Goal: Check status: Check status

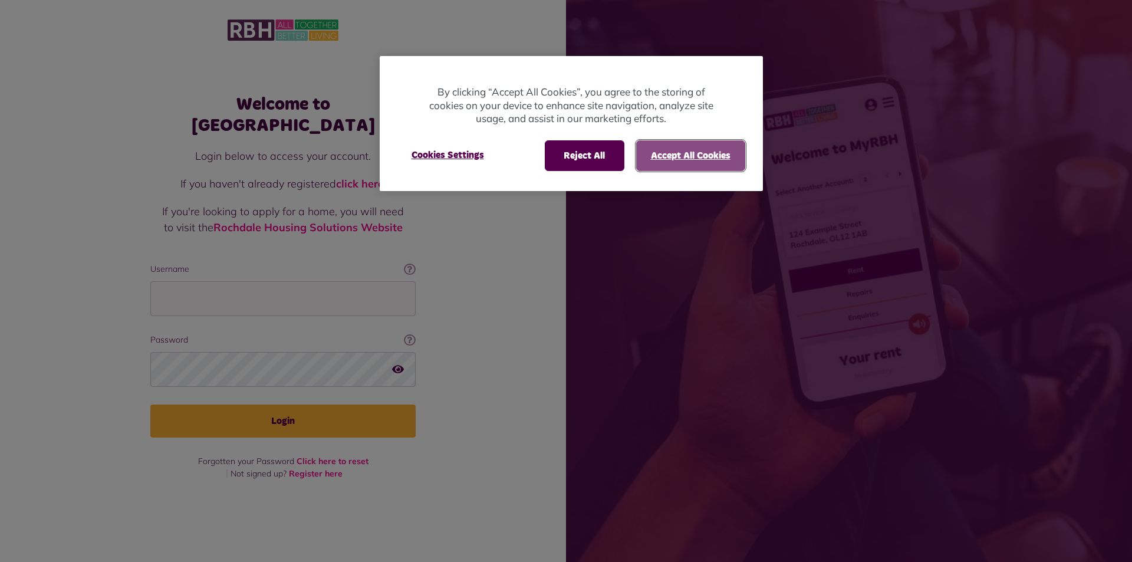
click at [706, 152] on button "Accept All Cookies" at bounding box center [690, 155] width 109 height 31
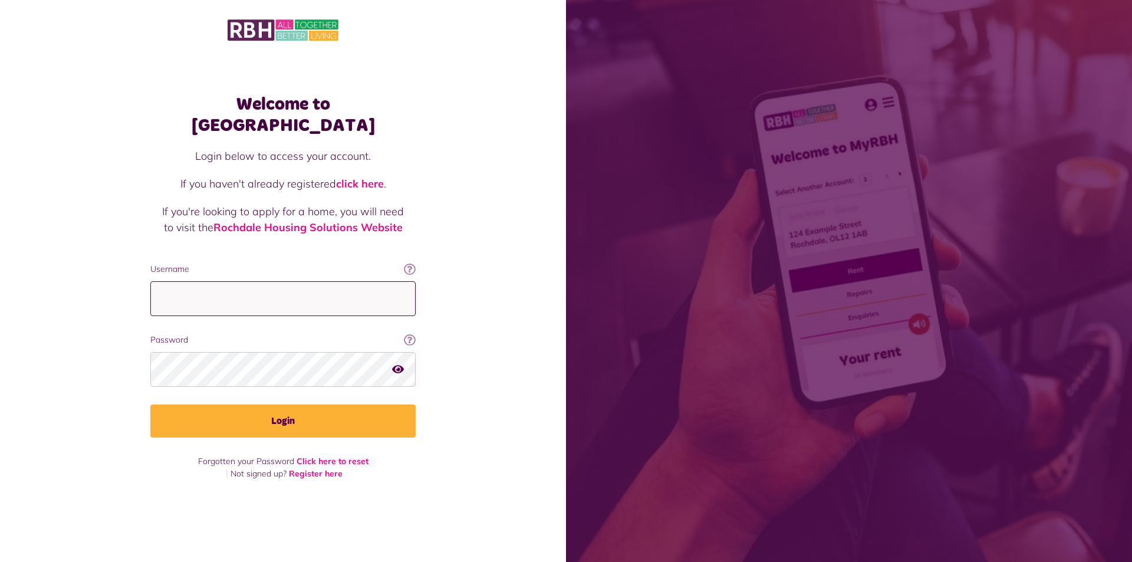
click at [196, 281] on input "Username" at bounding box center [282, 298] width 265 height 35
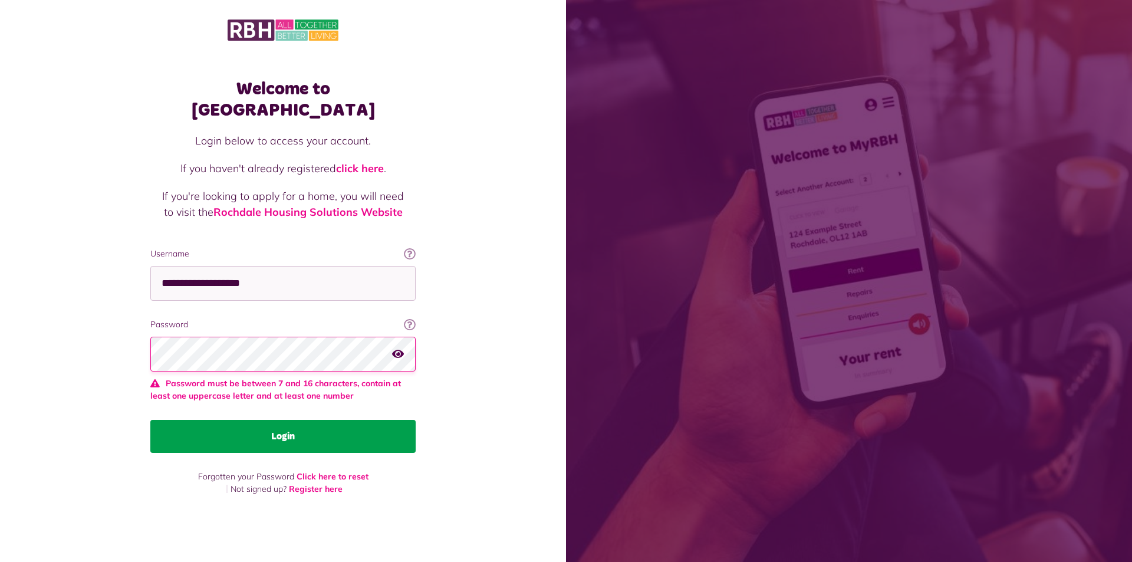
click at [330, 420] on button "Login" at bounding box center [282, 436] width 265 height 33
click at [337, 429] on button "Login" at bounding box center [282, 436] width 265 height 33
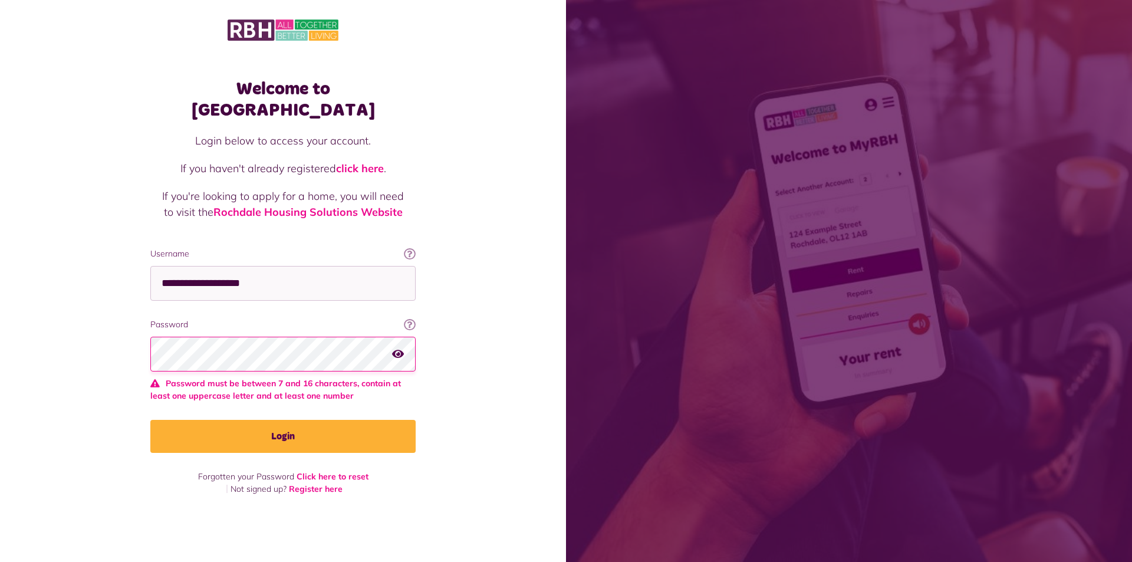
click at [404, 348] on icon "button" at bounding box center [398, 353] width 12 height 11
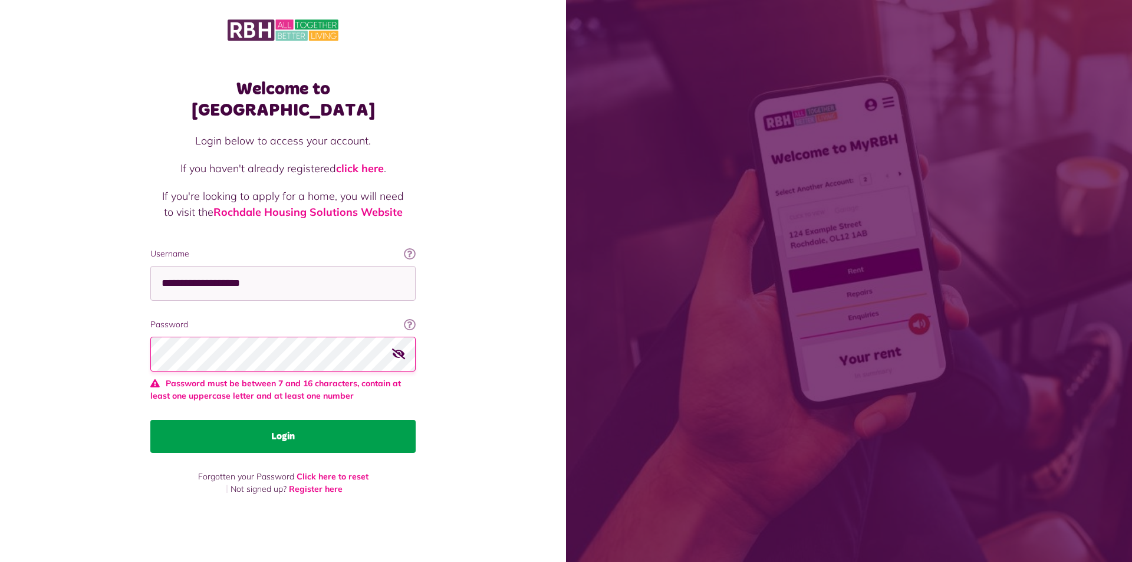
click at [266, 437] on button "Login" at bounding box center [282, 436] width 265 height 33
click at [268, 438] on button "Login" at bounding box center [282, 436] width 265 height 33
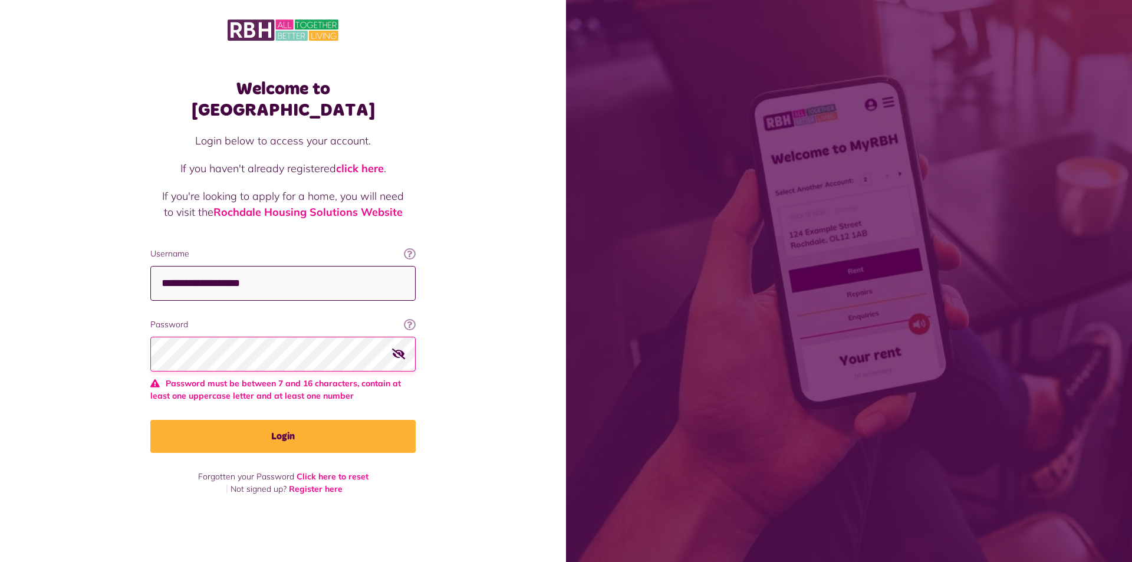
type input "**********"
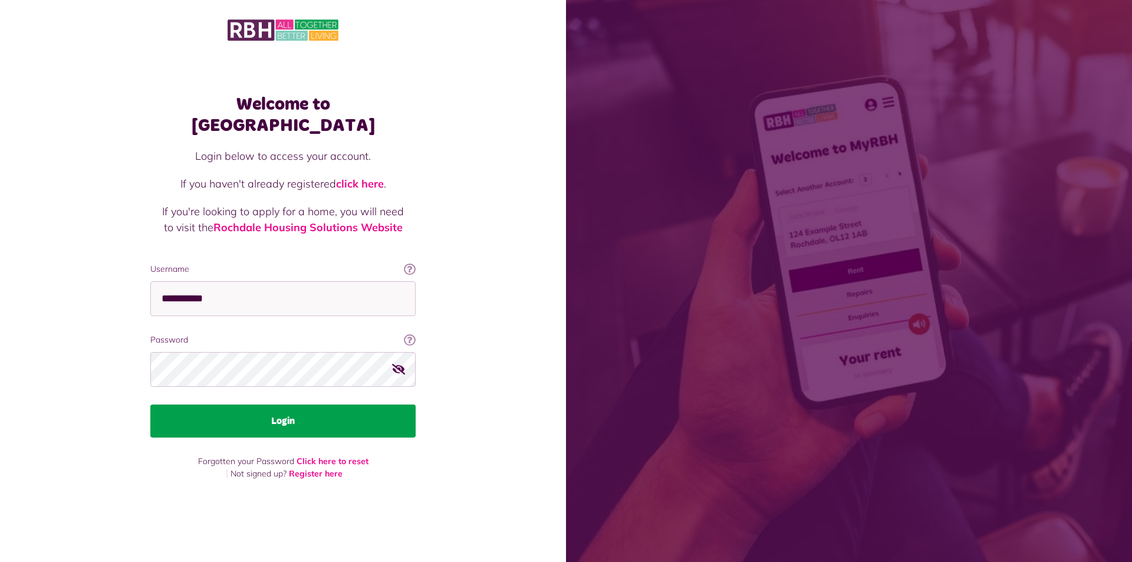
click at [277, 416] on button "Login" at bounding box center [282, 420] width 265 height 33
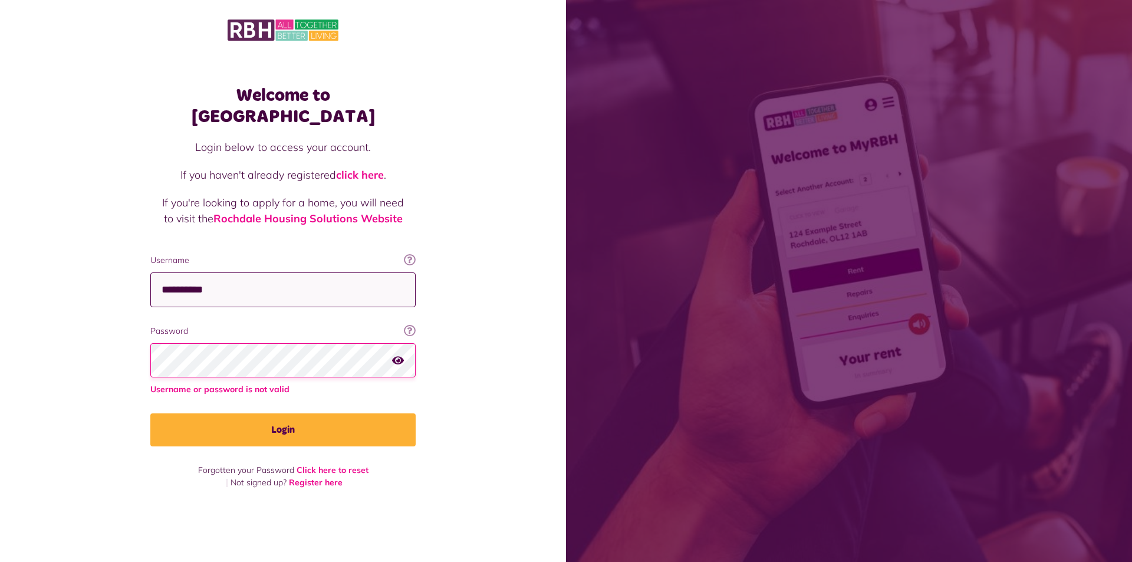
click at [271, 291] on input "**********" at bounding box center [282, 289] width 265 height 35
type input "**********"
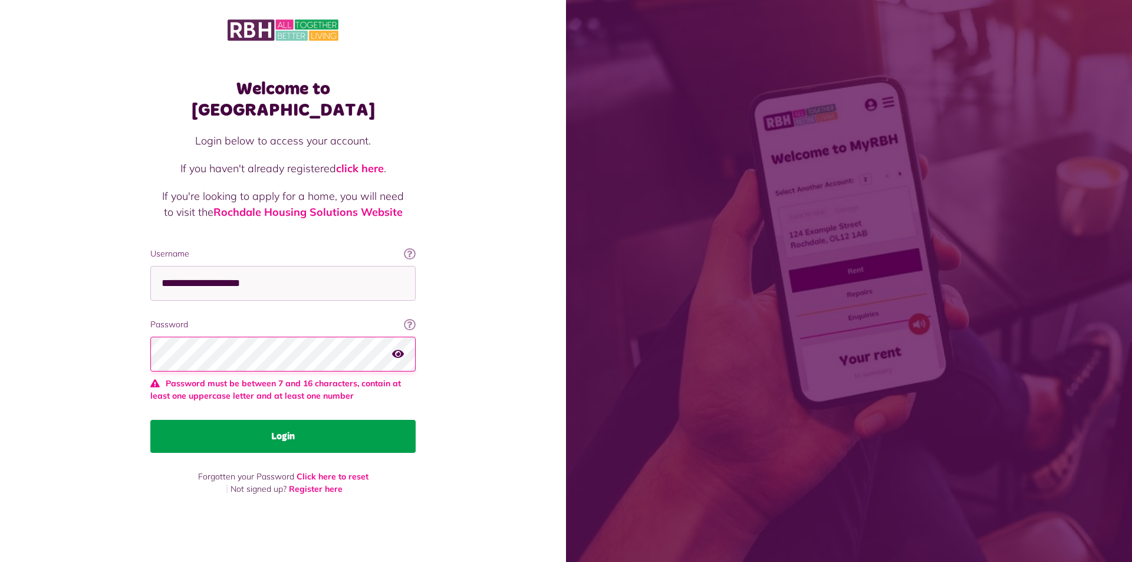
click at [289, 422] on button "Login" at bounding box center [282, 436] width 265 height 33
click at [284, 426] on button "Login" at bounding box center [282, 436] width 265 height 33
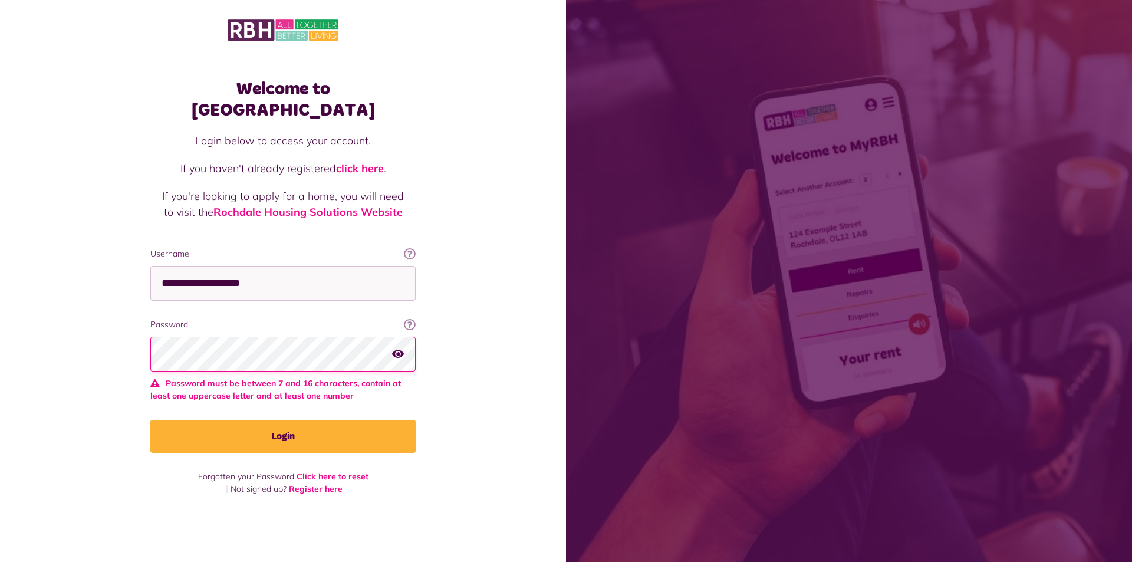
click at [295, 361] on div "Password Your password contains a minimum of eight characters, include one uppe…" at bounding box center [282, 360] width 265 height 84
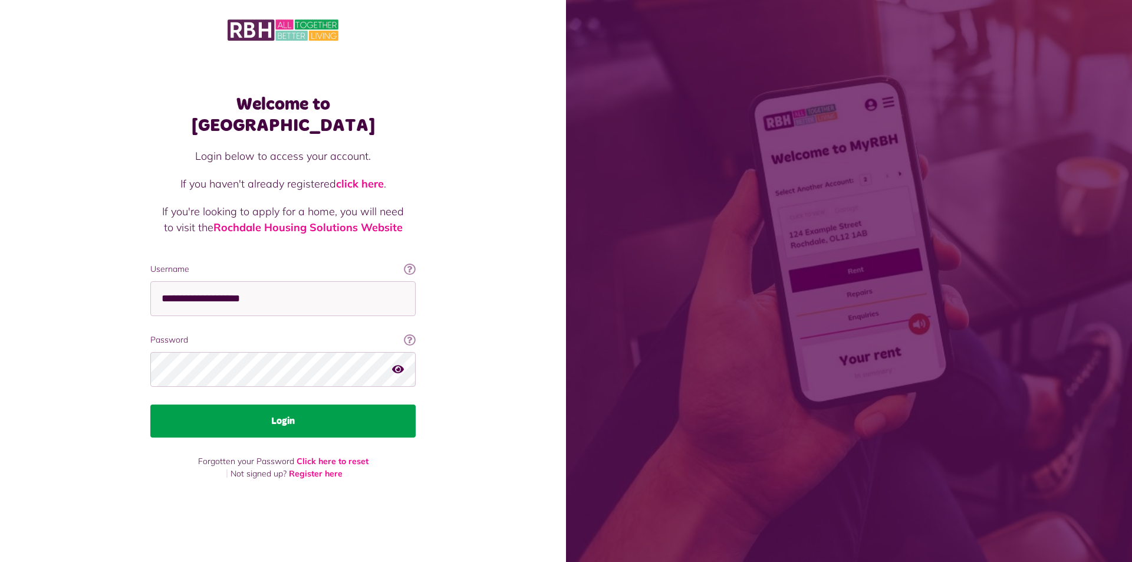
click at [289, 404] on button "Login" at bounding box center [282, 420] width 265 height 33
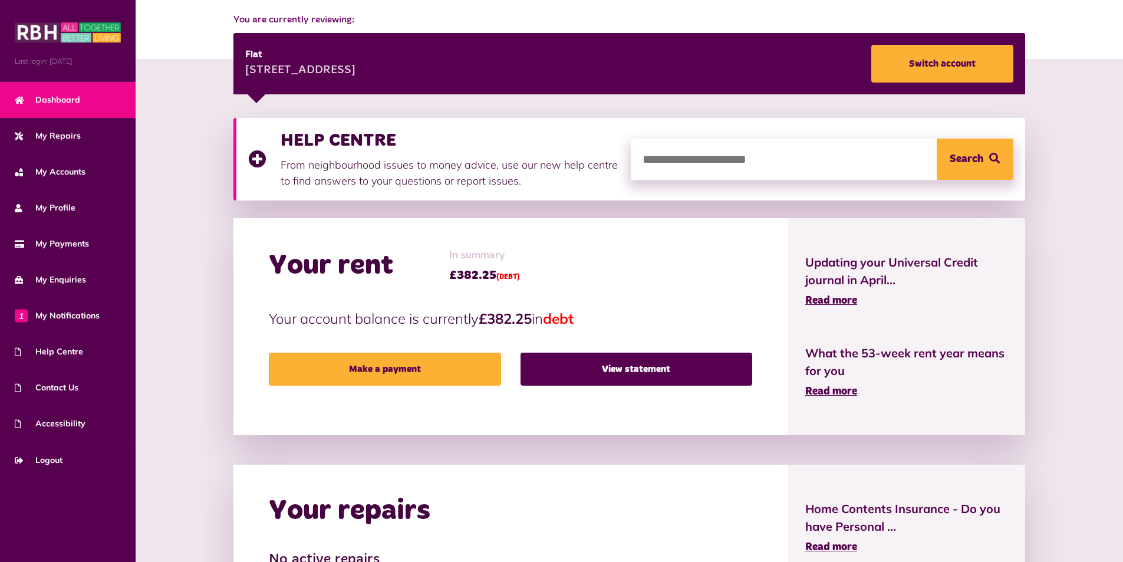
scroll to position [177, 0]
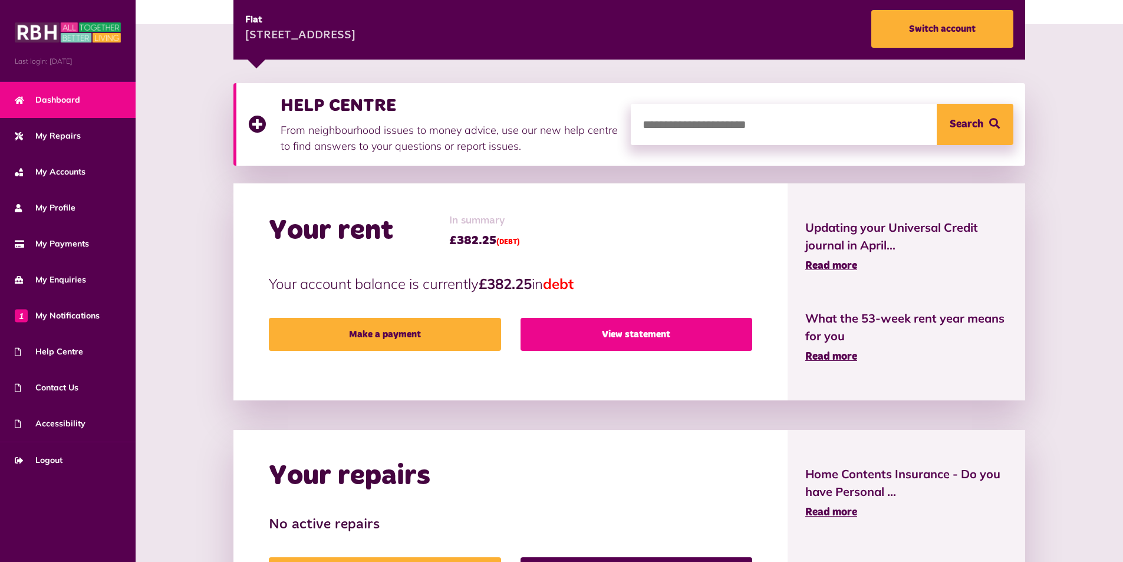
click at [603, 333] on link "View statement" at bounding box center [637, 334] width 232 height 33
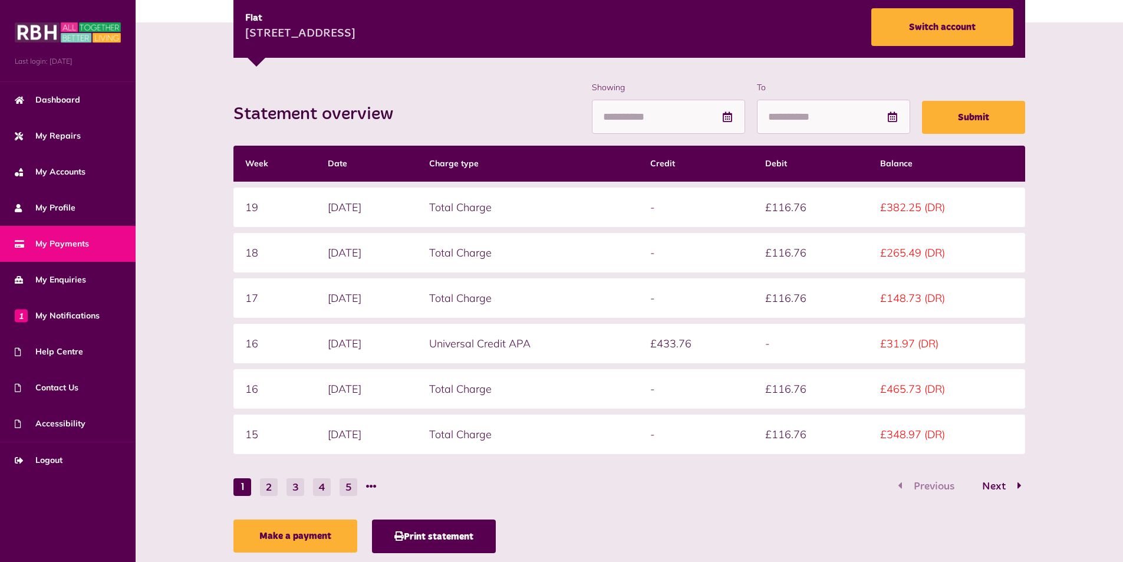
scroll to position [177, 0]
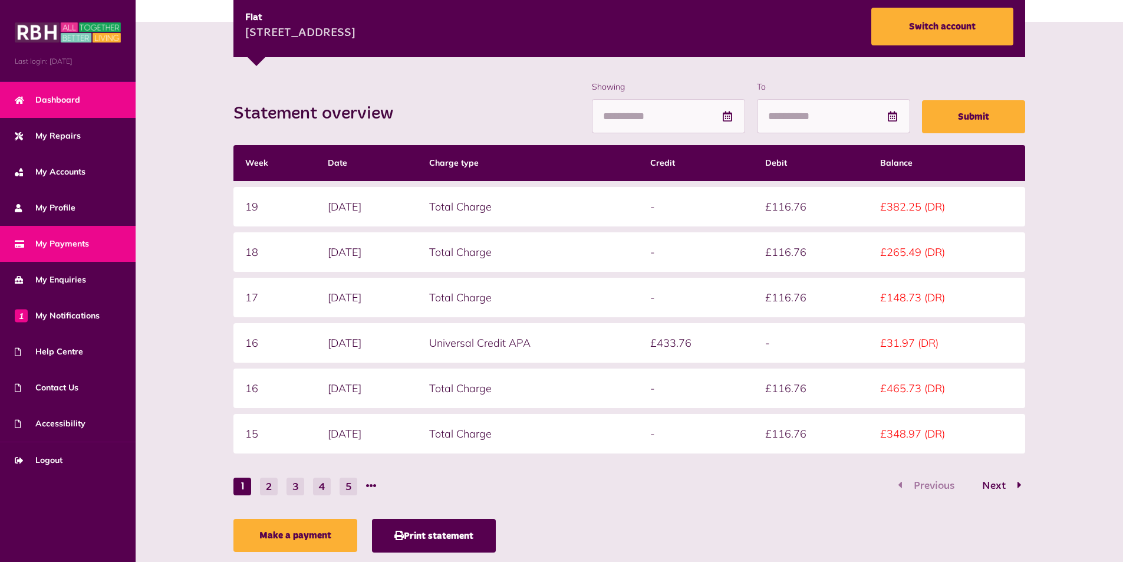
click at [50, 109] on link "Dashboard" at bounding box center [68, 100] width 136 height 36
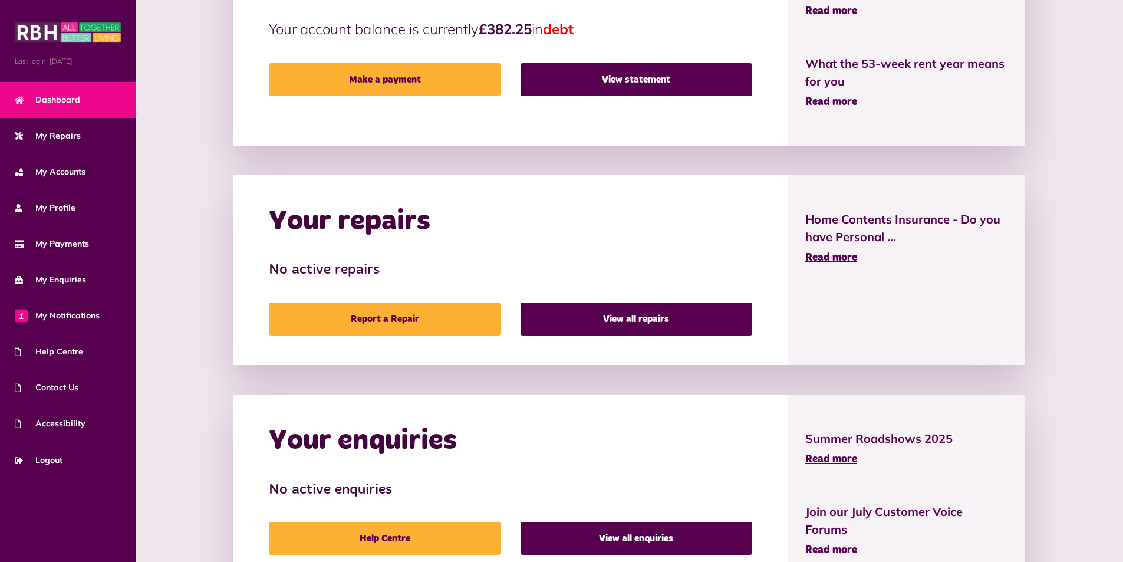
scroll to position [496, 0]
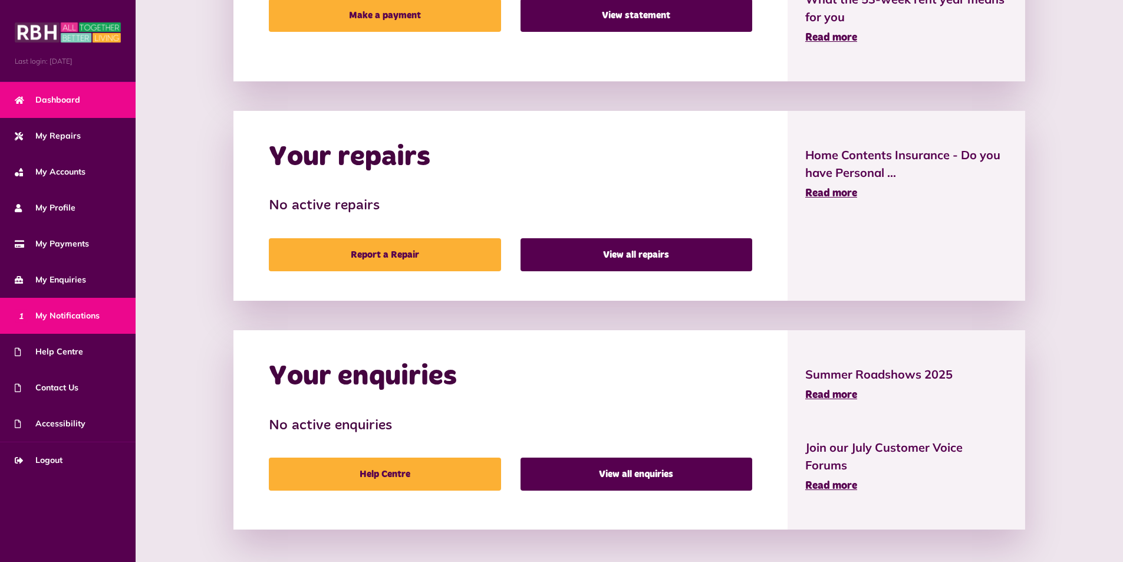
click at [71, 313] on span "1 My Notifications" at bounding box center [57, 316] width 85 height 12
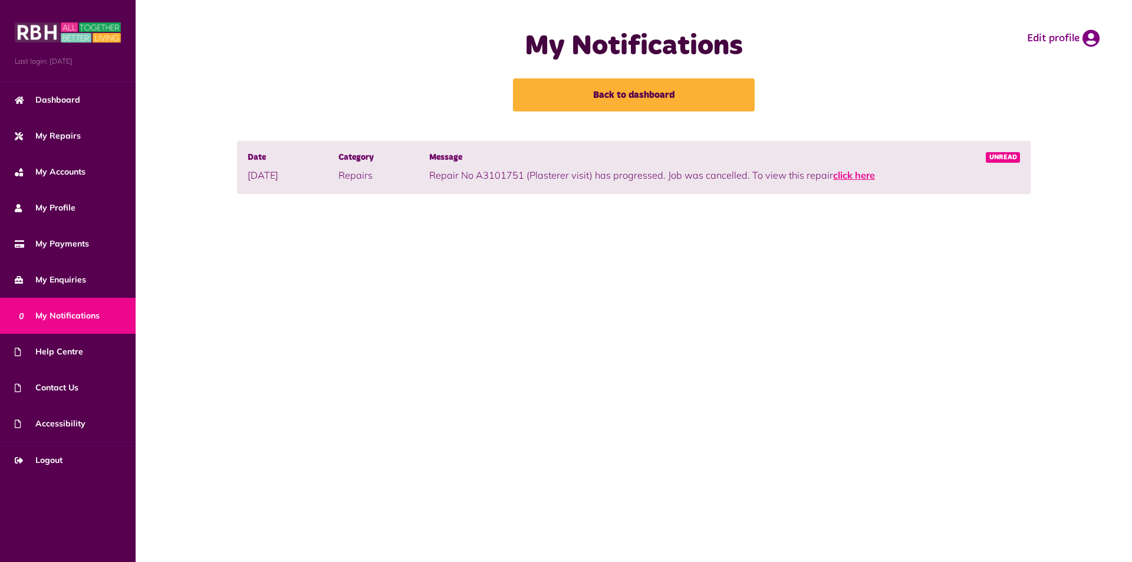
click at [867, 172] on link "click here" at bounding box center [854, 175] width 42 height 12
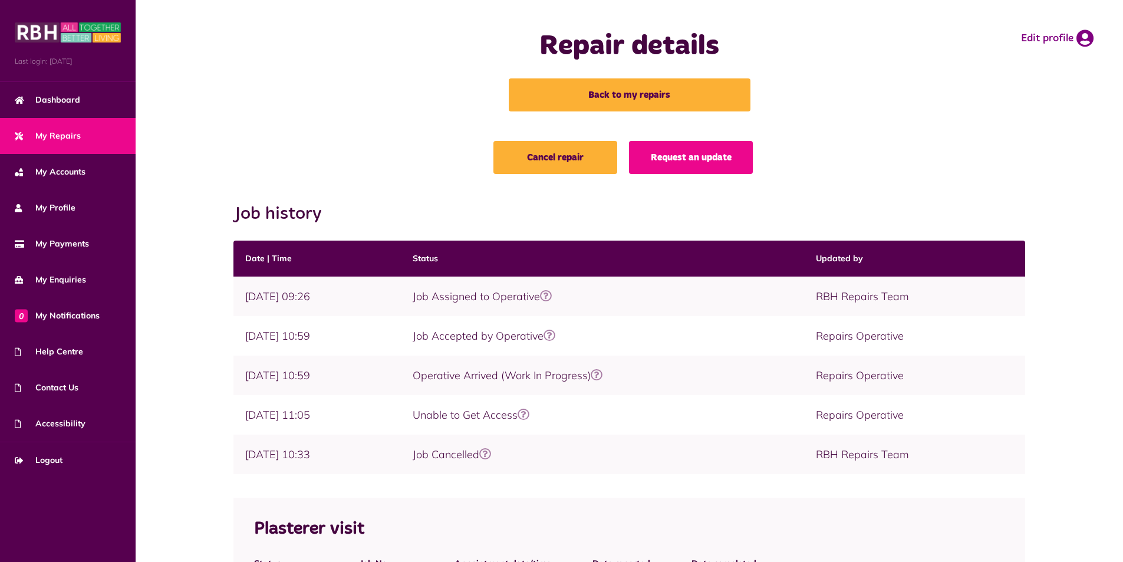
click at [479, 372] on td "Operative Arrived (Work In Progress) Repair status The operative has arrived Ok…" at bounding box center [602, 376] width 403 height 40
click at [78, 108] on link "Dashboard" at bounding box center [68, 100] width 136 height 36
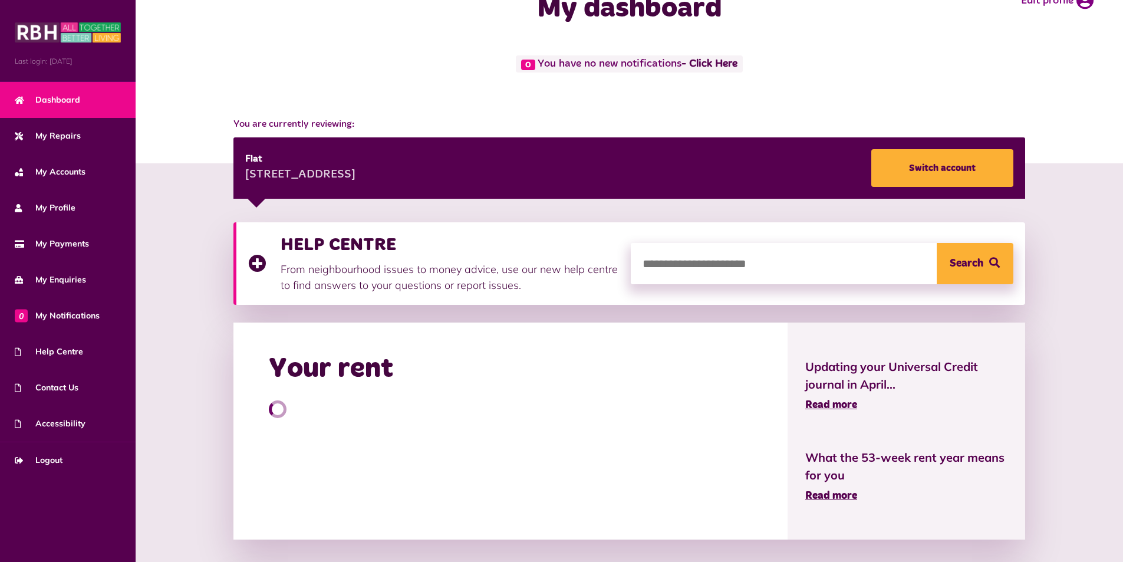
scroll to position [59, 0]
